Goal: Check status: Check status

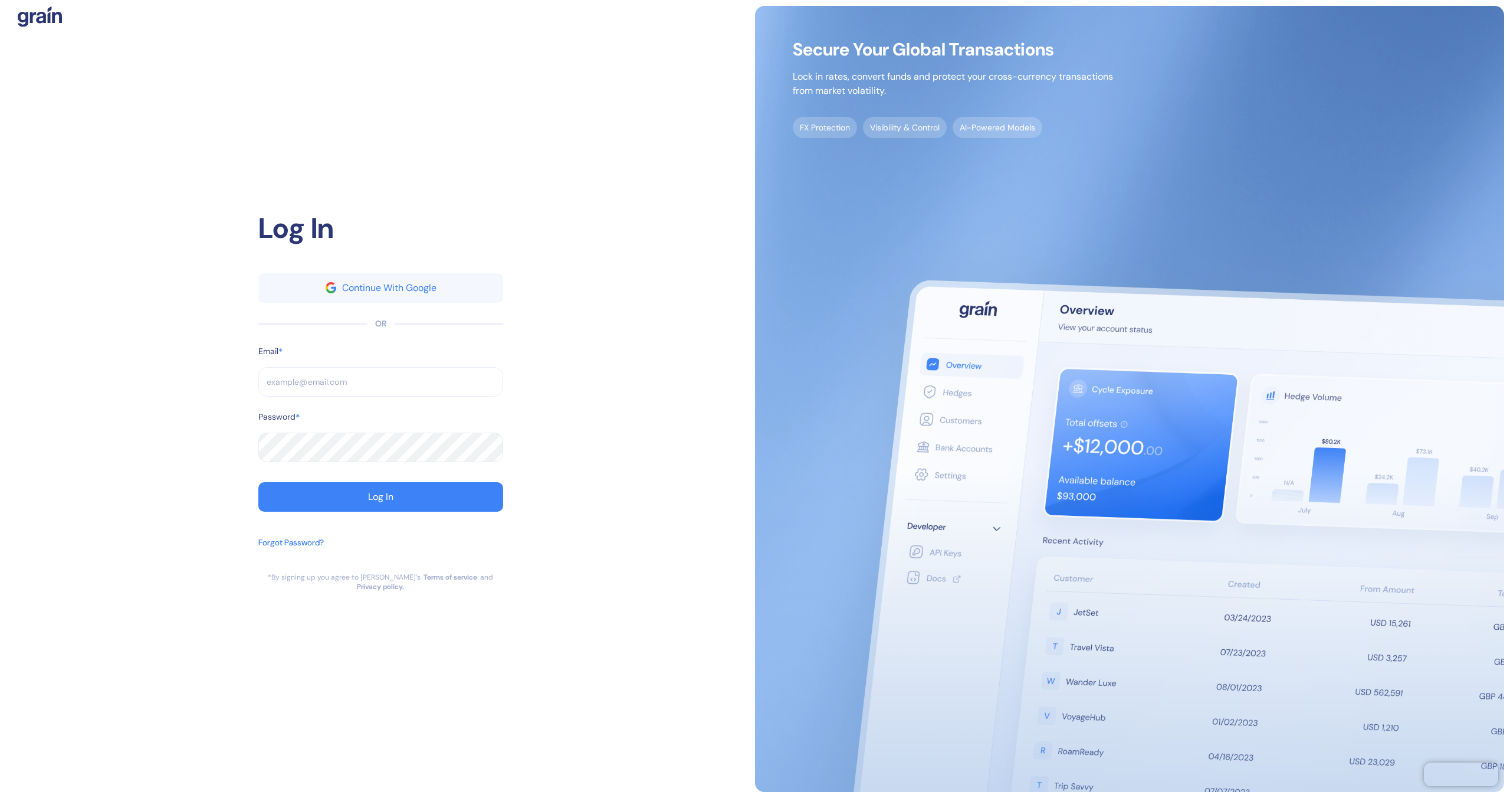
click at [396, 394] on input "text" at bounding box center [380, 382] width 245 height 30
type input "brayan@ultimatejetvacations.com"
click at [431, 501] on button "Log In" at bounding box center [380, 497] width 245 height 30
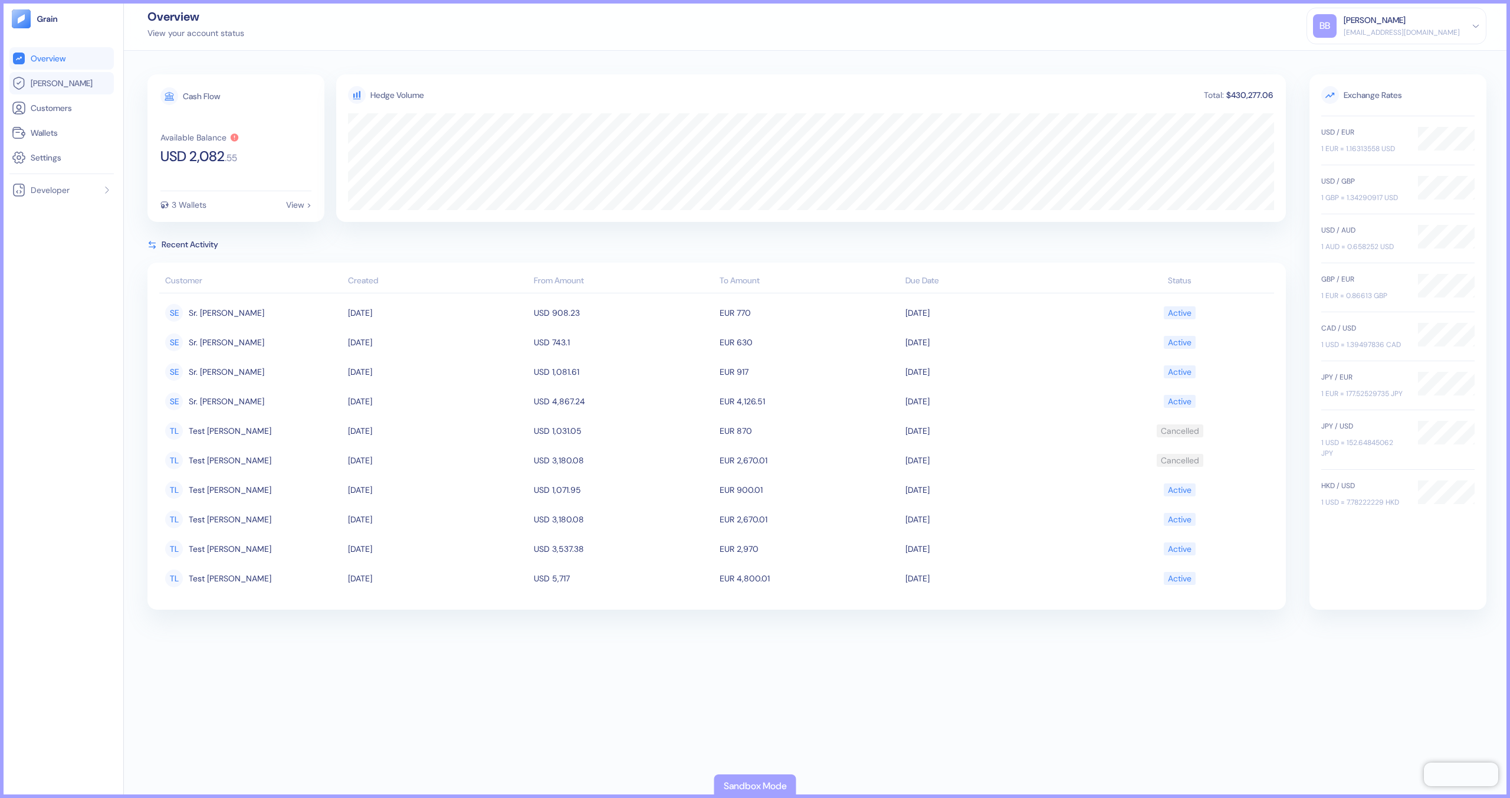
click at [81, 81] on link "Hedges" at bounding box center [62, 83] width 100 height 14
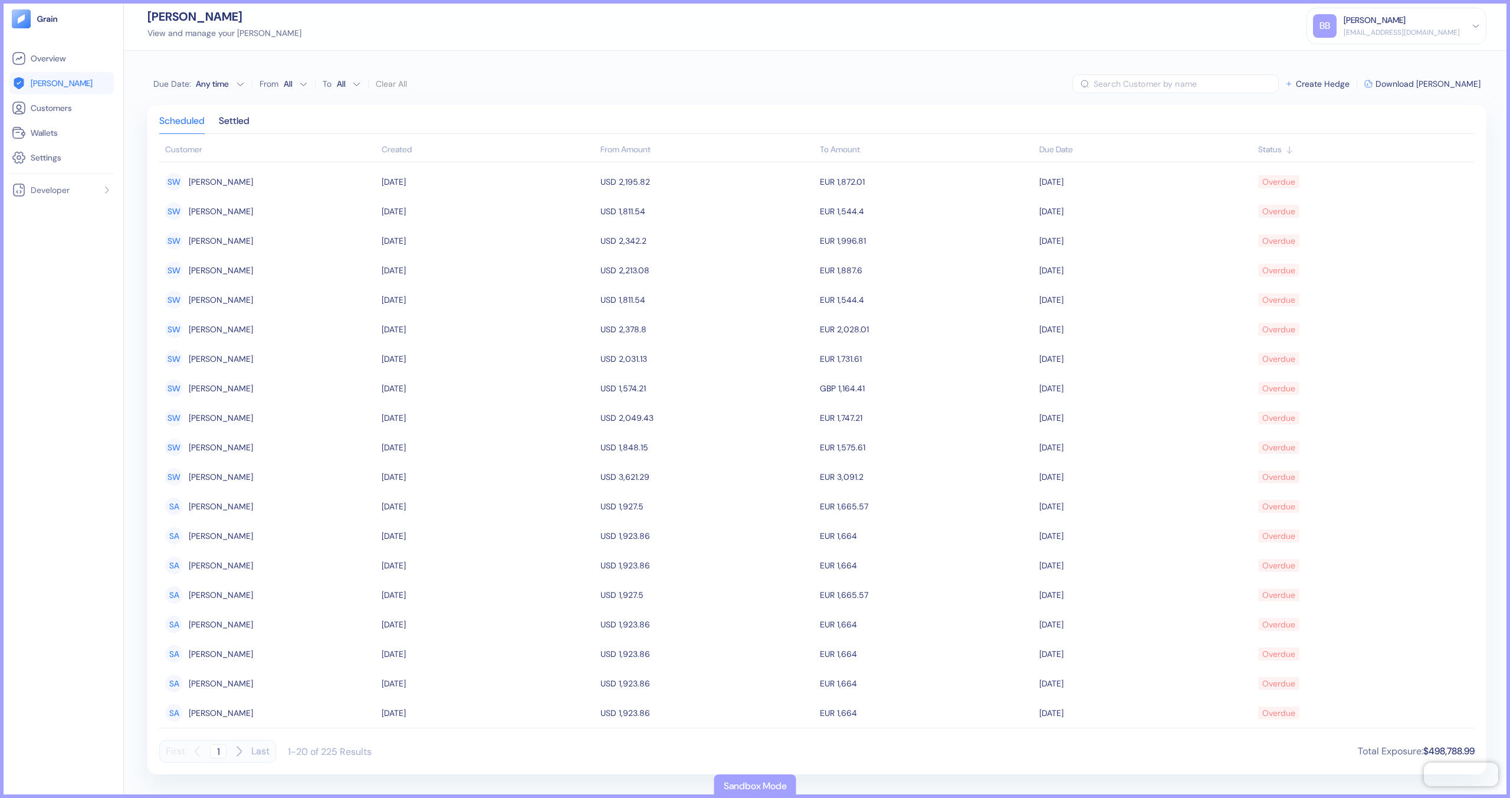
click at [427, 146] on div "Created" at bounding box center [489, 149] width 214 height 12
click at [417, 151] on icon at bounding box center [419, 149] width 9 height 9
click at [422, 155] on div "Created" at bounding box center [489, 149] width 214 height 12
